Goal: Navigation & Orientation: Find specific page/section

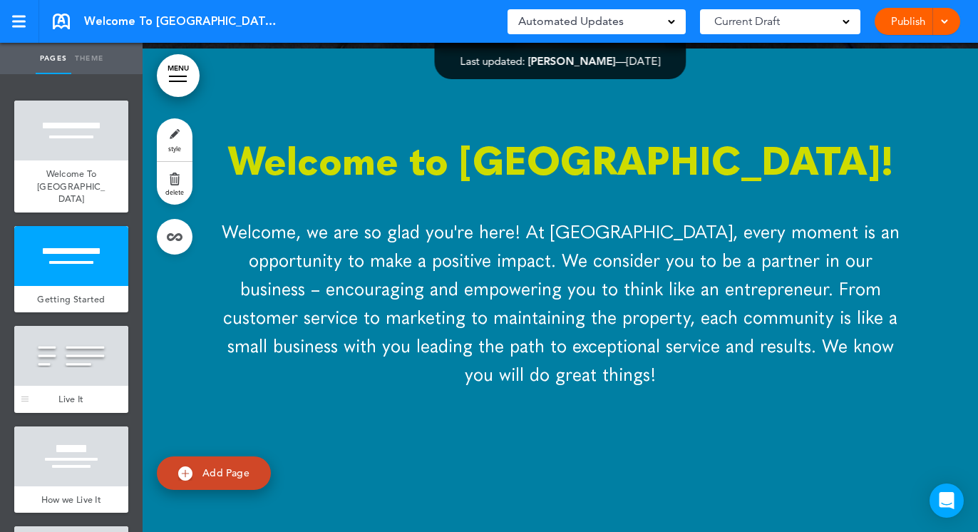
scroll to position [537, 0]
click at [57, 382] on div at bounding box center [71, 356] width 114 height 60
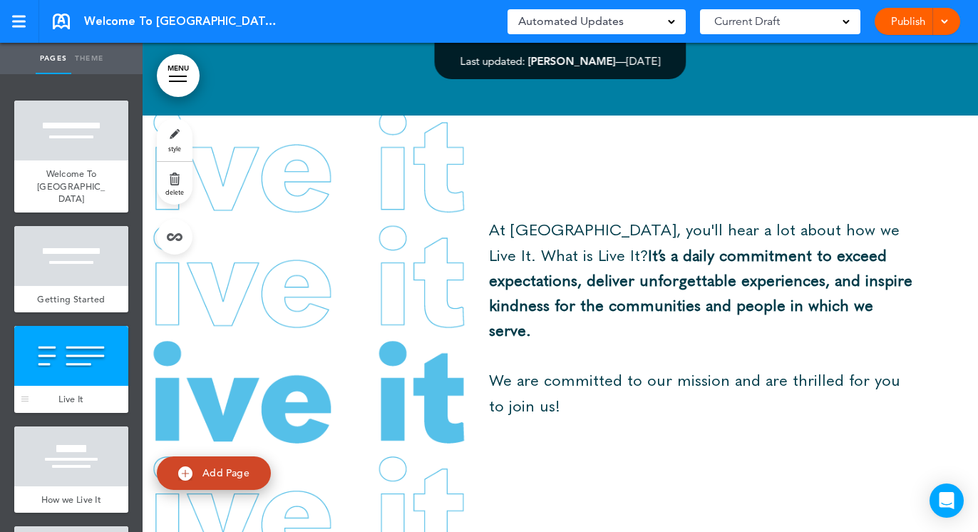
scroll to position [1050, 0]
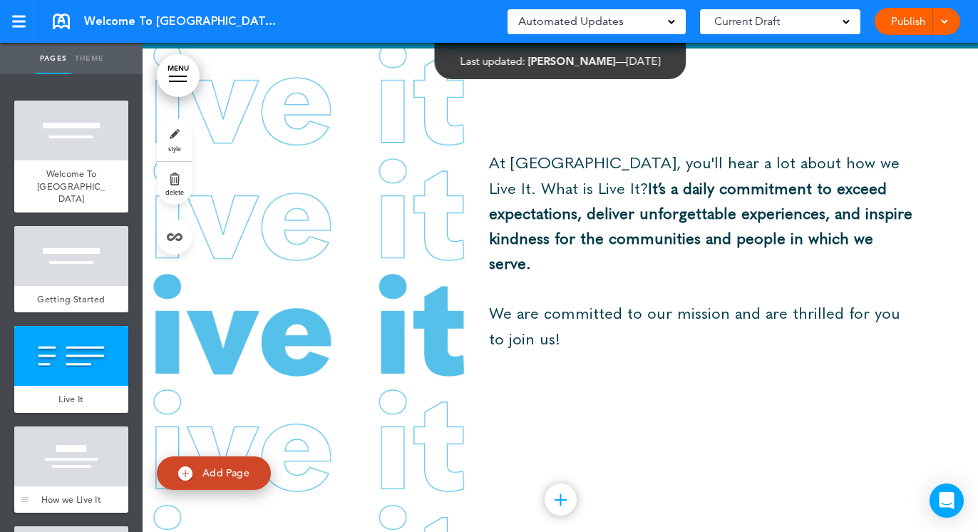
click at [46, 462] on div at bounding box center [71, 456] width 114 height 60
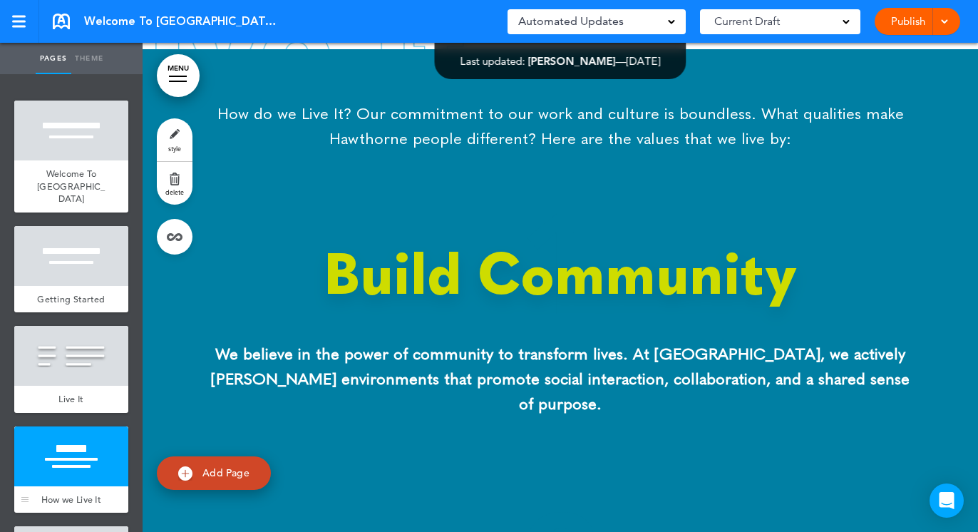
scroll to position [1563, 0]
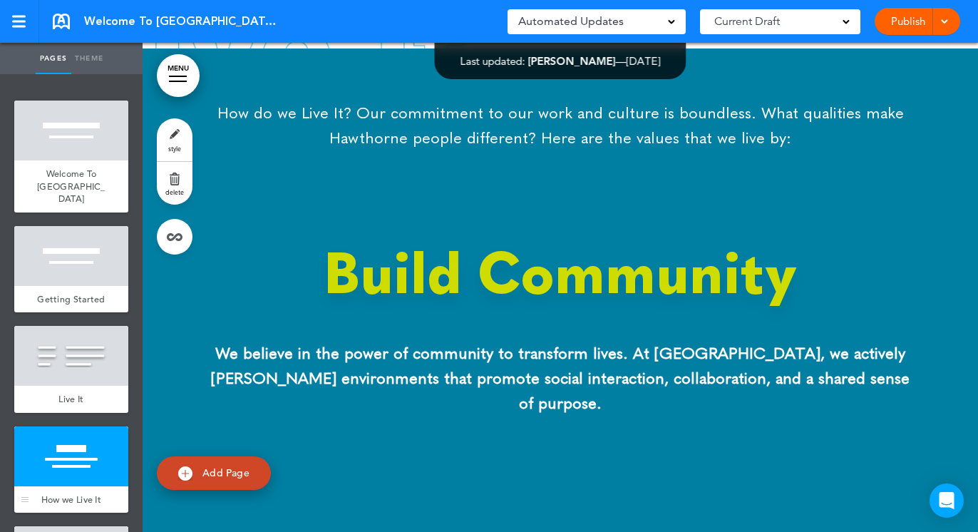
click at [50, 493] on span "How we Live It" at bounding box center [71, 499] width 60 height 12
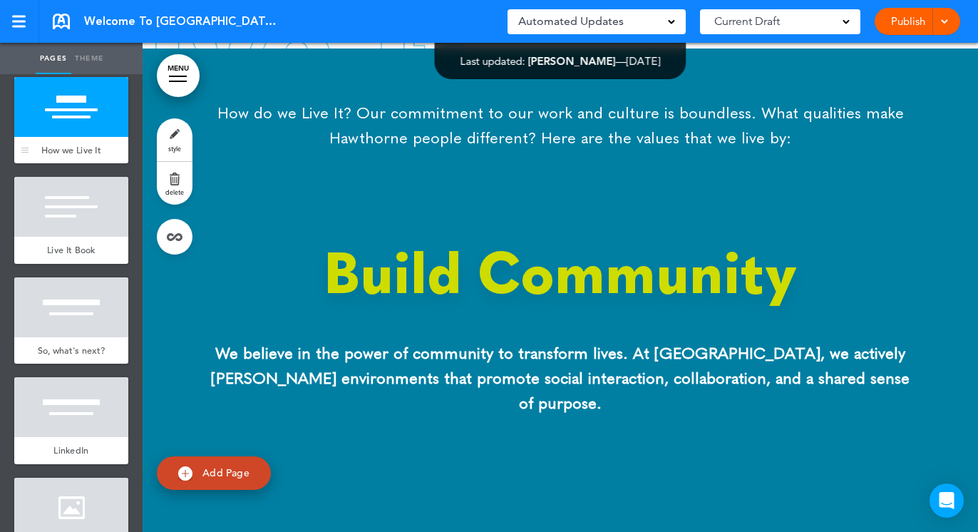
scroll to position [353, 0]
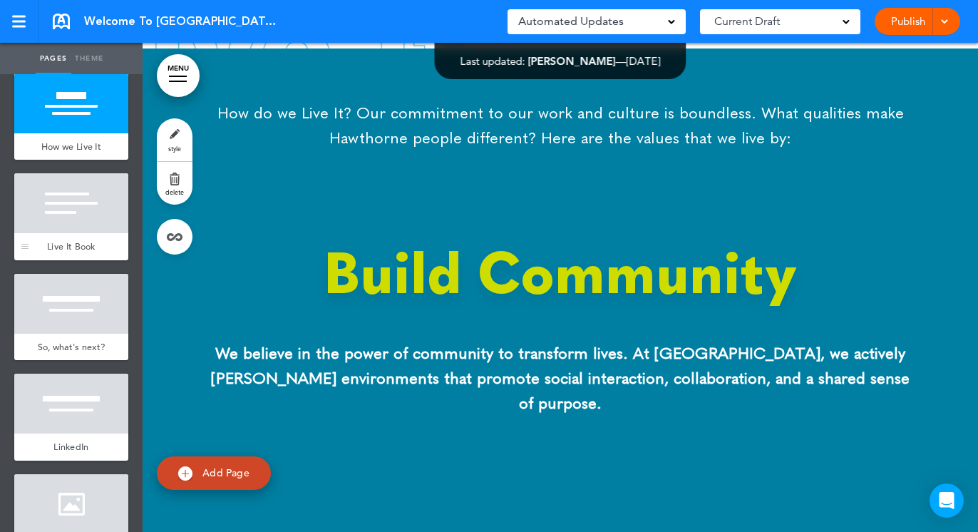
click at [70, 245] on div "Live It Book" at bounding box center [71, 246] width 114 height 27
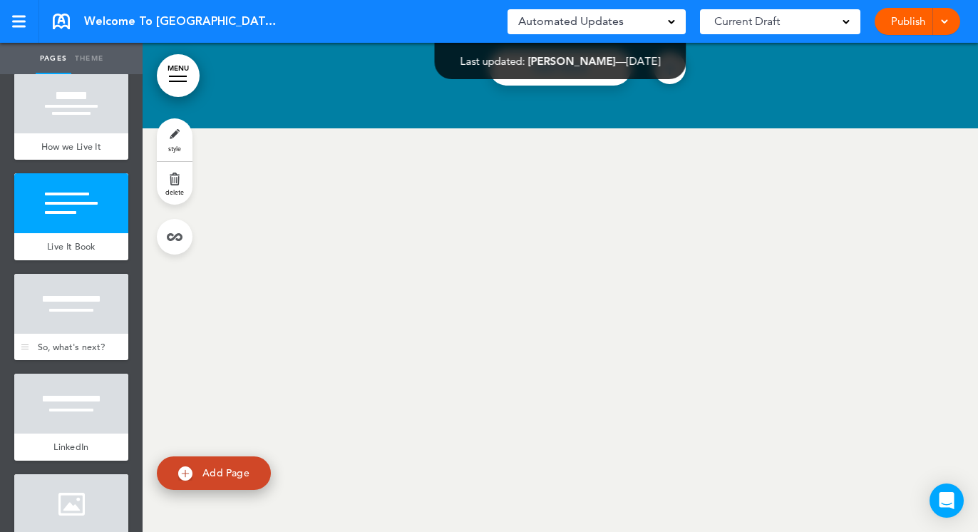
click at [57, 345] on div "So, what's next?" at bounding box center [71, 347] width 114 height 27
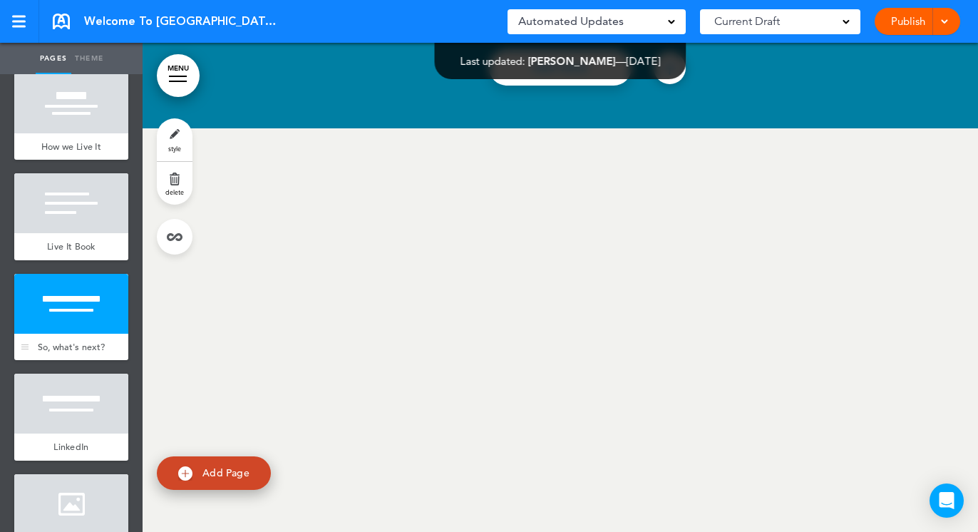
scroll to position [3971, 0]
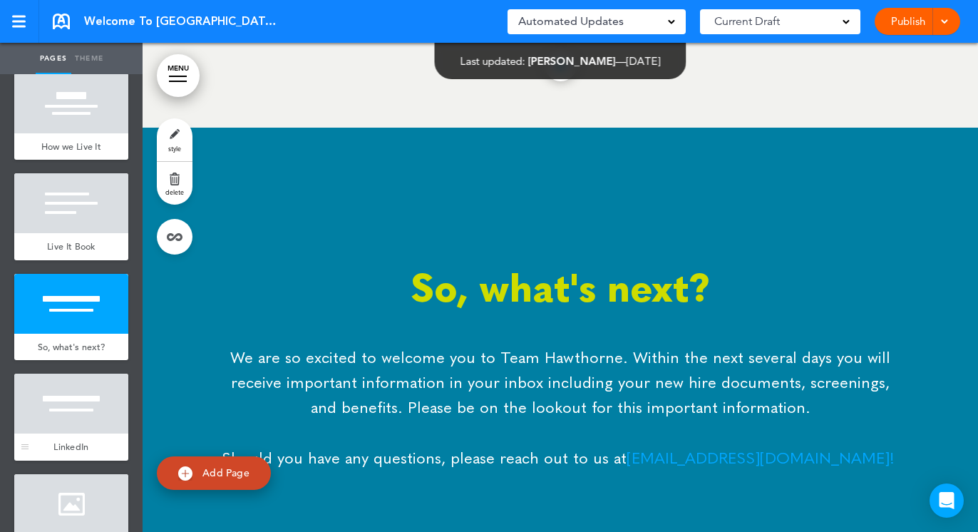
click at [61, 433] on div at bounding box center [71, 403] width 114 height 60
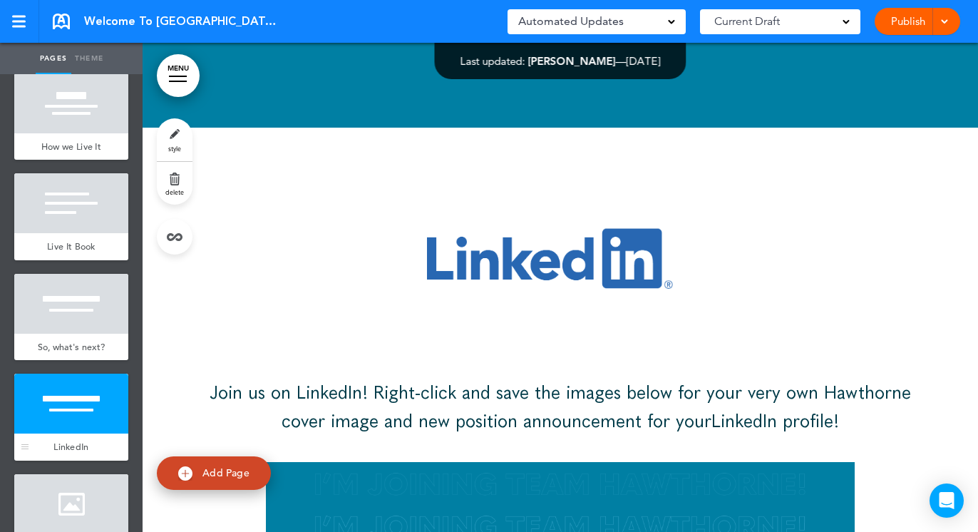
scroll to position [422, 0]
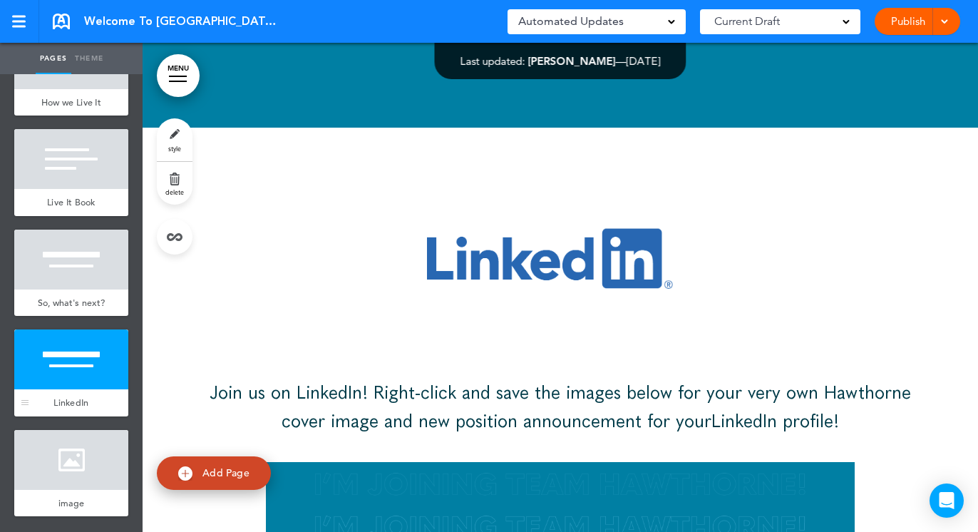
click at [56, 370] on div at bounding box center [71, 359] width 114 height 60
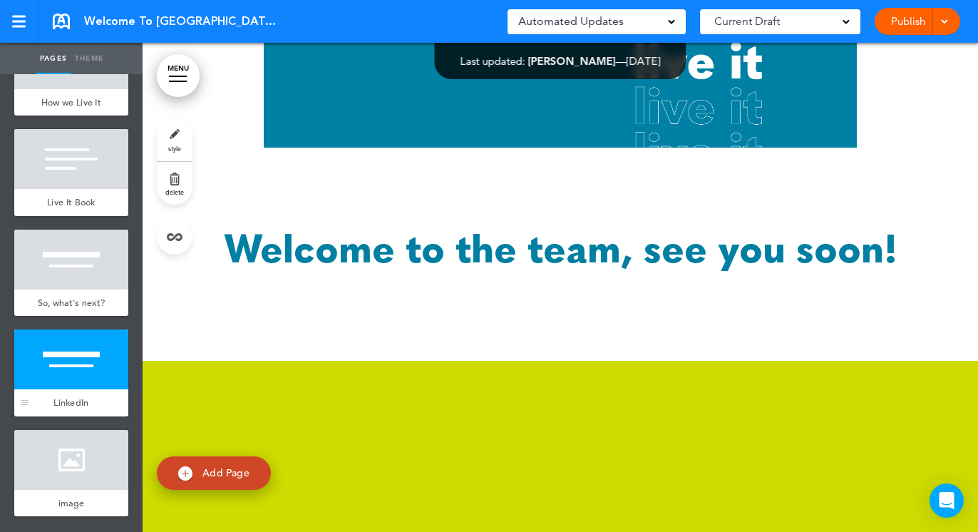
scroll to position [5536, 0]
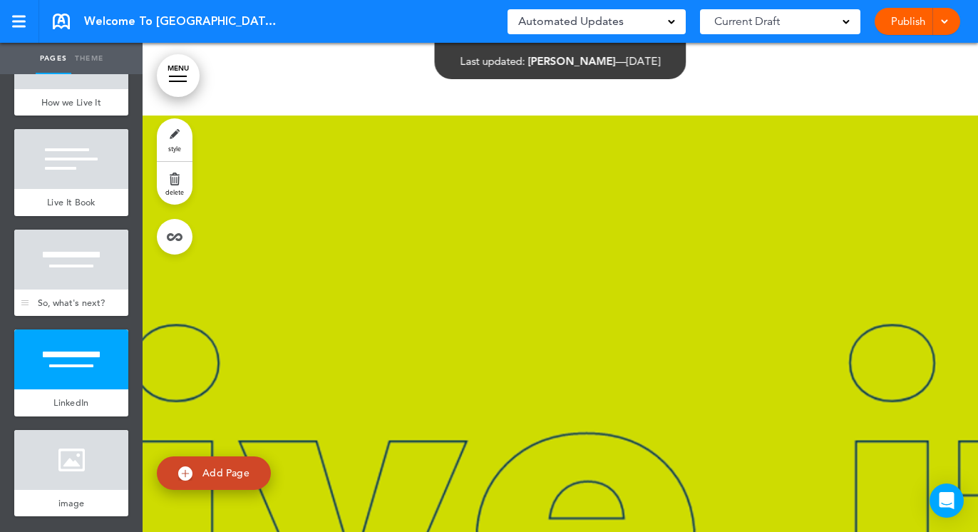
click at [66, 289] on div "So, what's next?" at bounding box center [71, 302] width 114 height 27
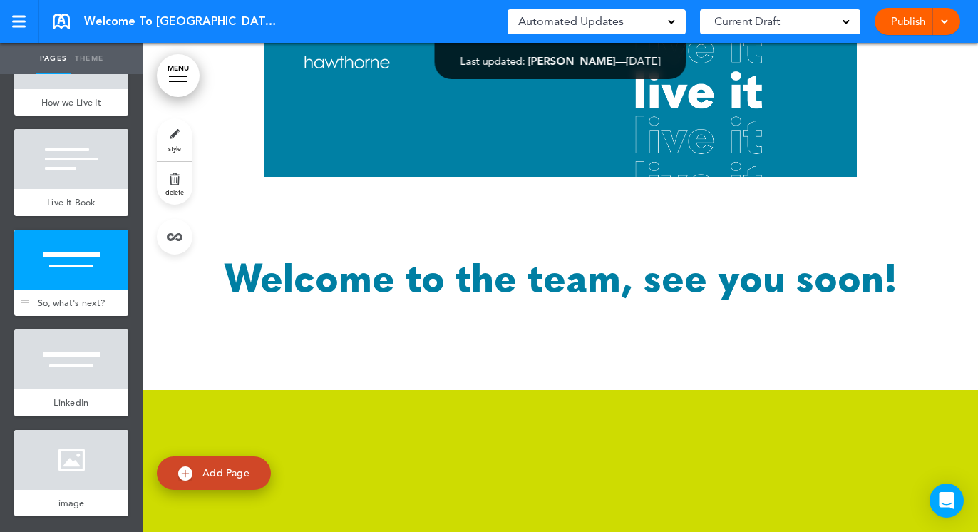
scroll to position [3971, 0]
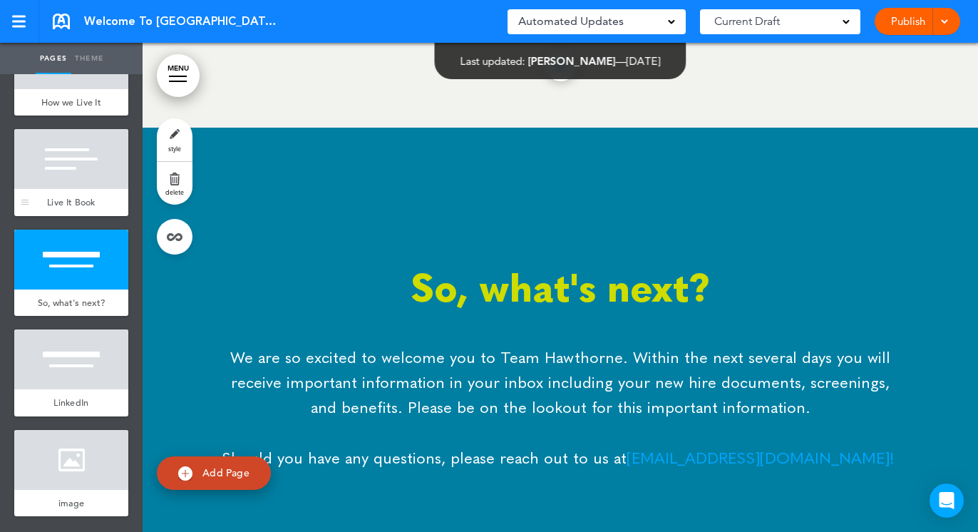
click at [37, 158] on div at bounding box center [71, 159] width 114 height 60
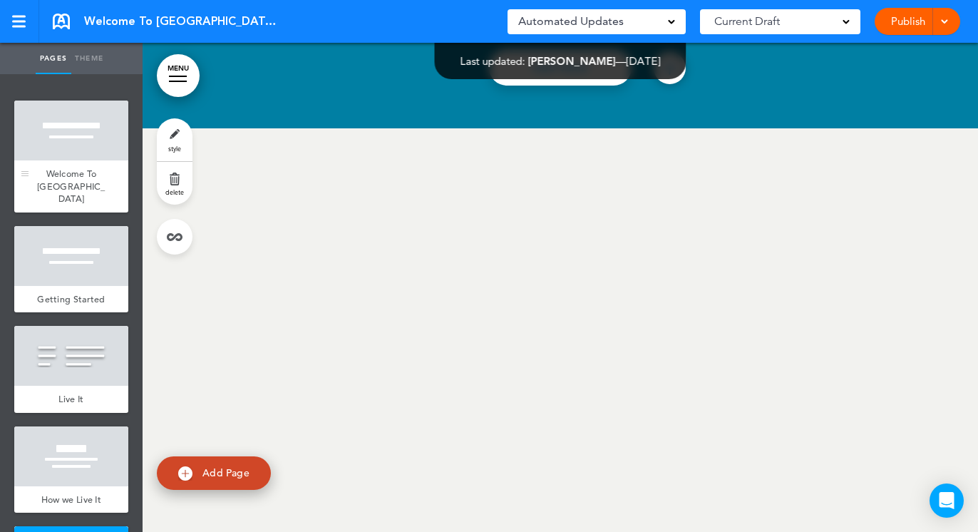
click at [66, 154] on div at bounding box center [71, 130] width 114 height 60
